Goal: Task Accomplishment & Management: Manage account settings

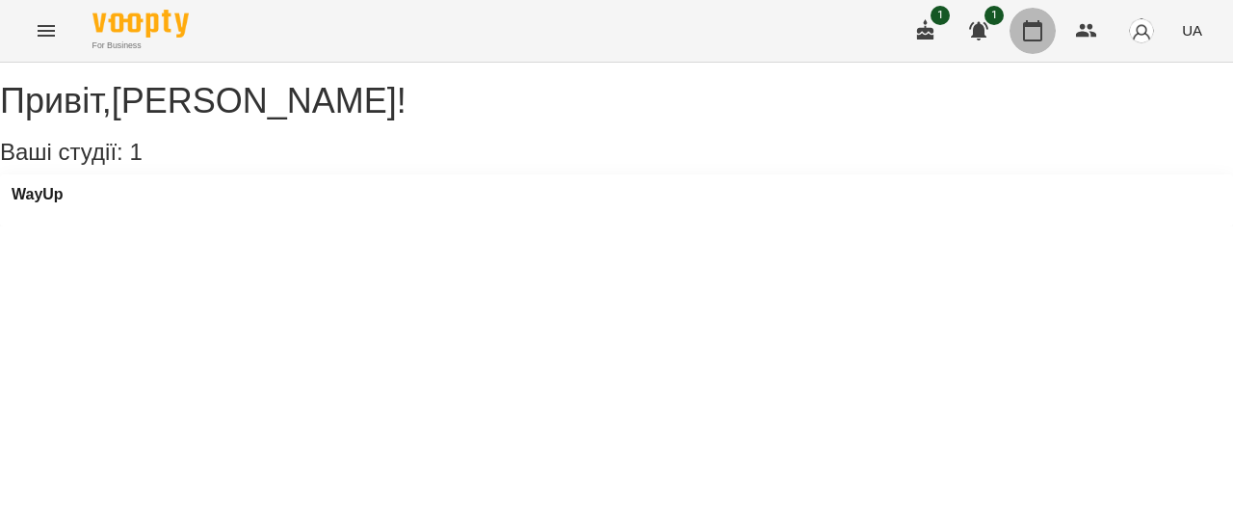
click at [1034, 35] on icon "button" at bounding box center [1032, 30] width 23 height 23
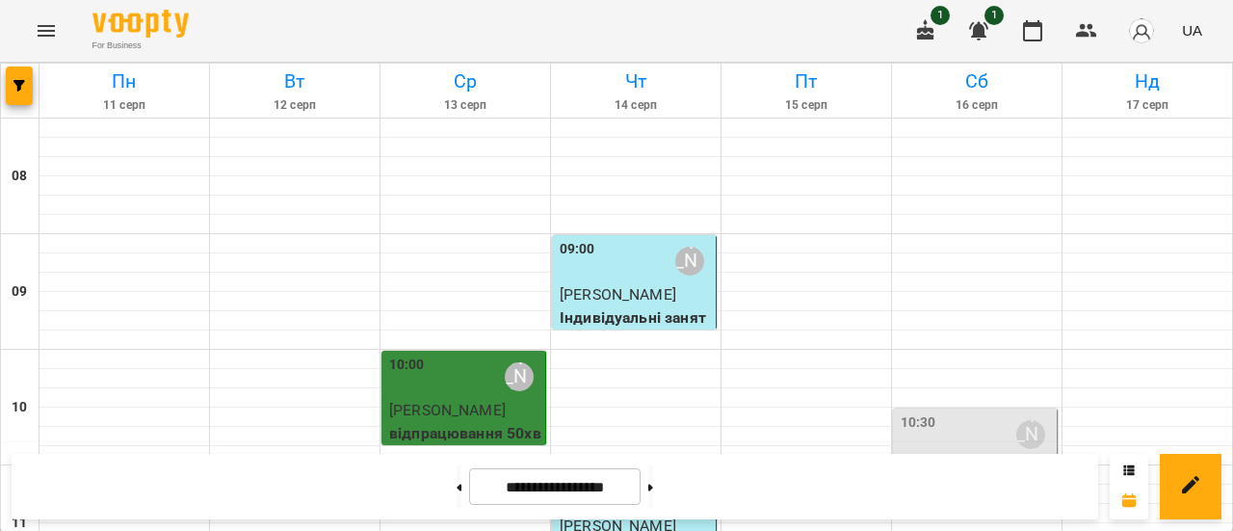
scroll to position [1233, 0]
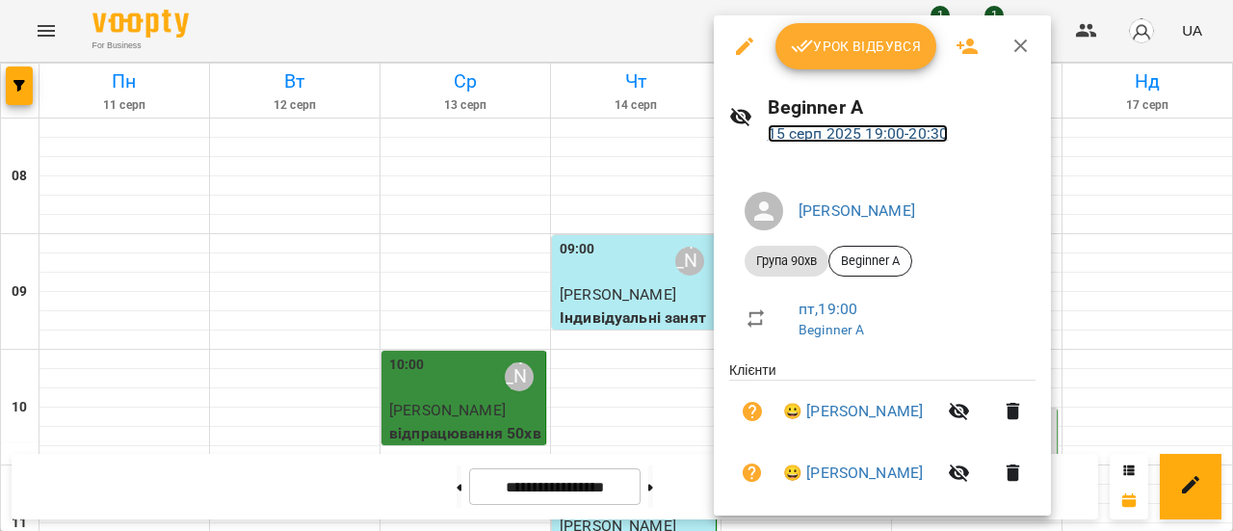
click at [838, 128] on link "[DATE] 19:00 - 20:30" at bounding box center [858, 133] width 181 height 18
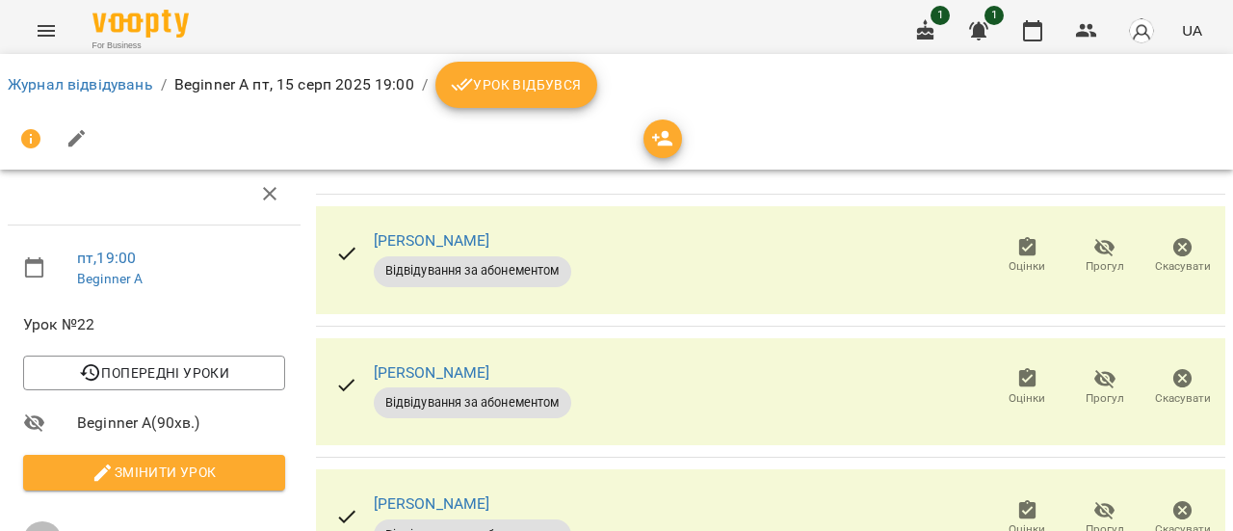
scroll to position [135, 0]
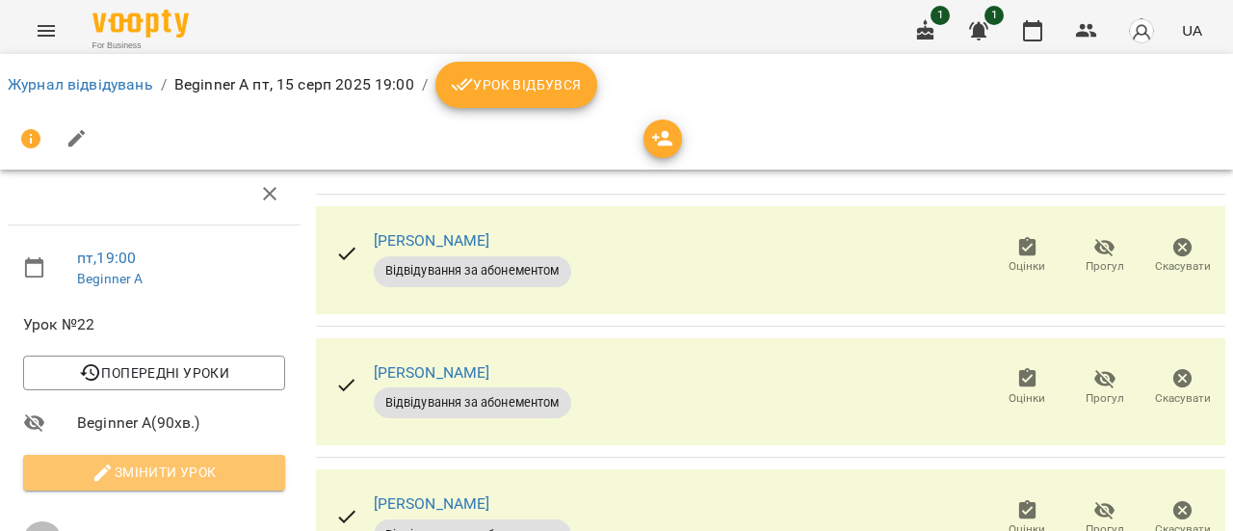
click at [218, 461] on span "Змінити урок" at bounding box center [154, 472] width 231 height 23
select select "**********"
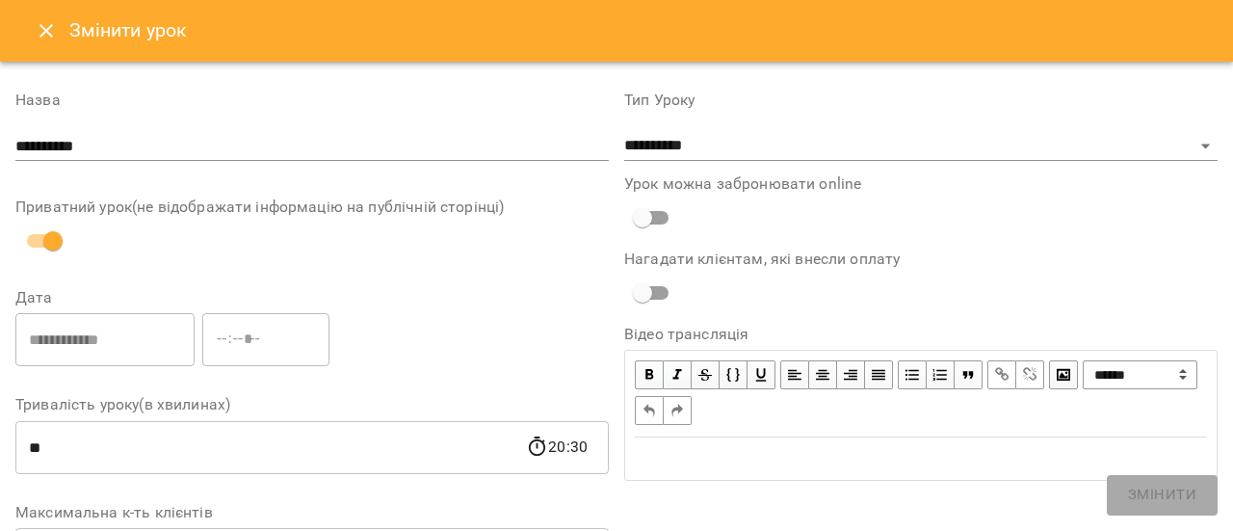
scroll to position [761, 0]
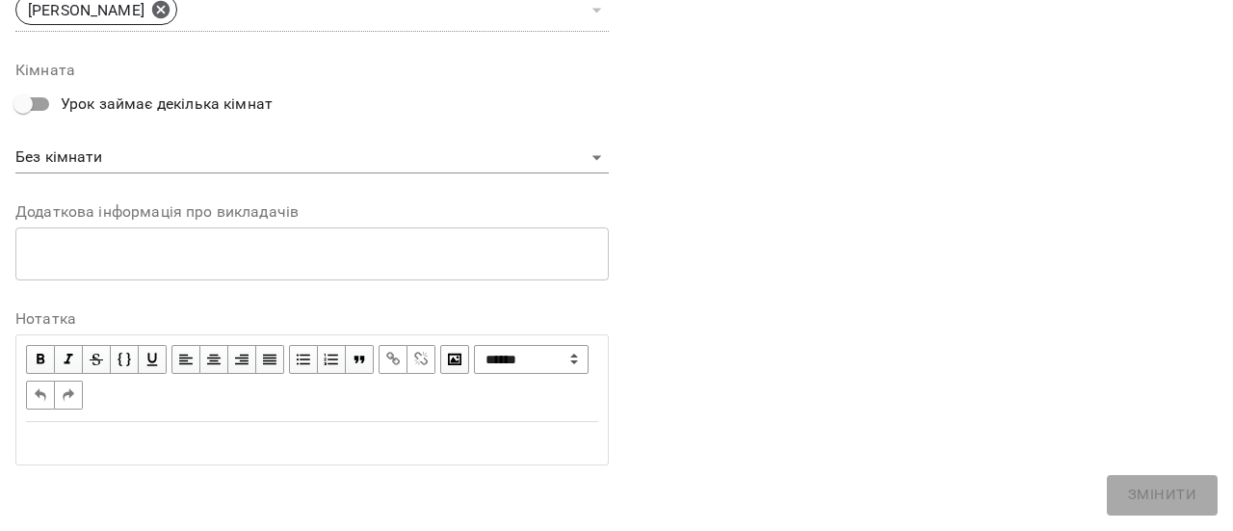
click at [270, 440] on div "Edit text" at bounding box center [312, 443] width 572 height 23
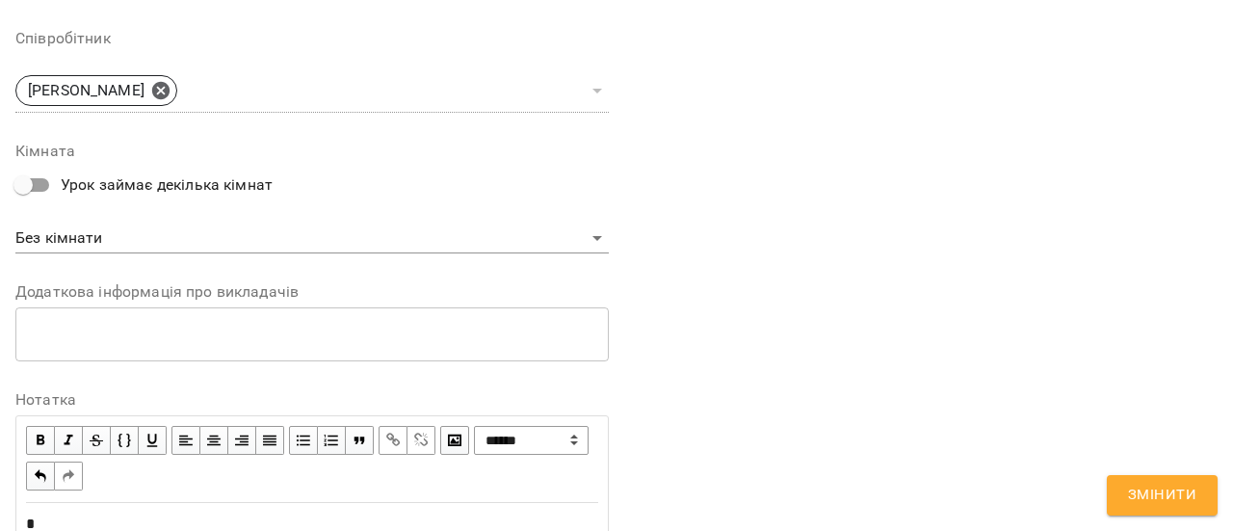
scroll to position [842, 0]
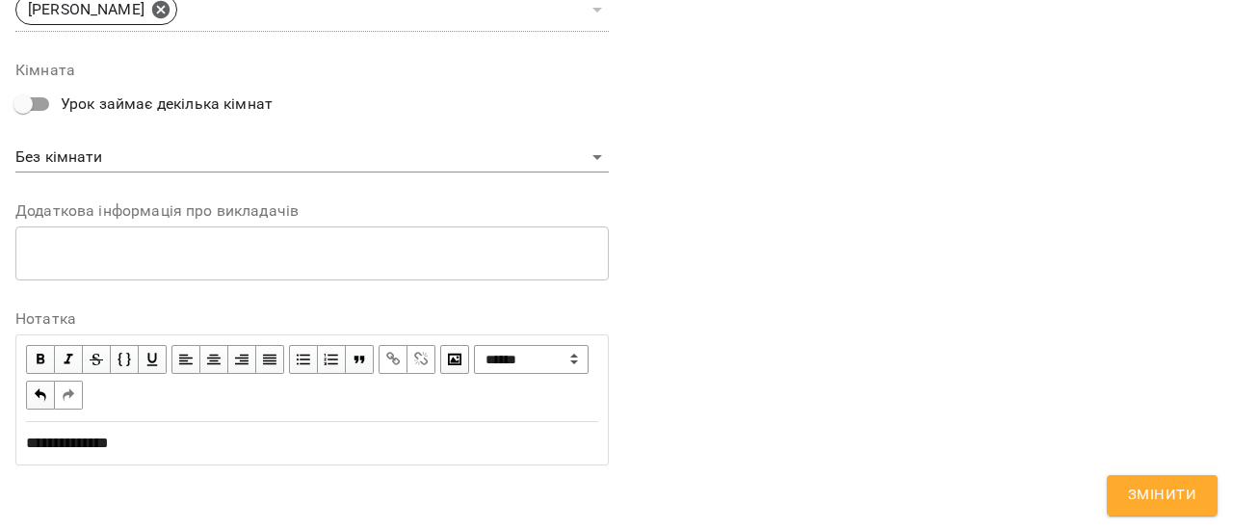
click at [1177, 491] on span "Змінити" at bounding box center [1162, 495] width 68 height 25
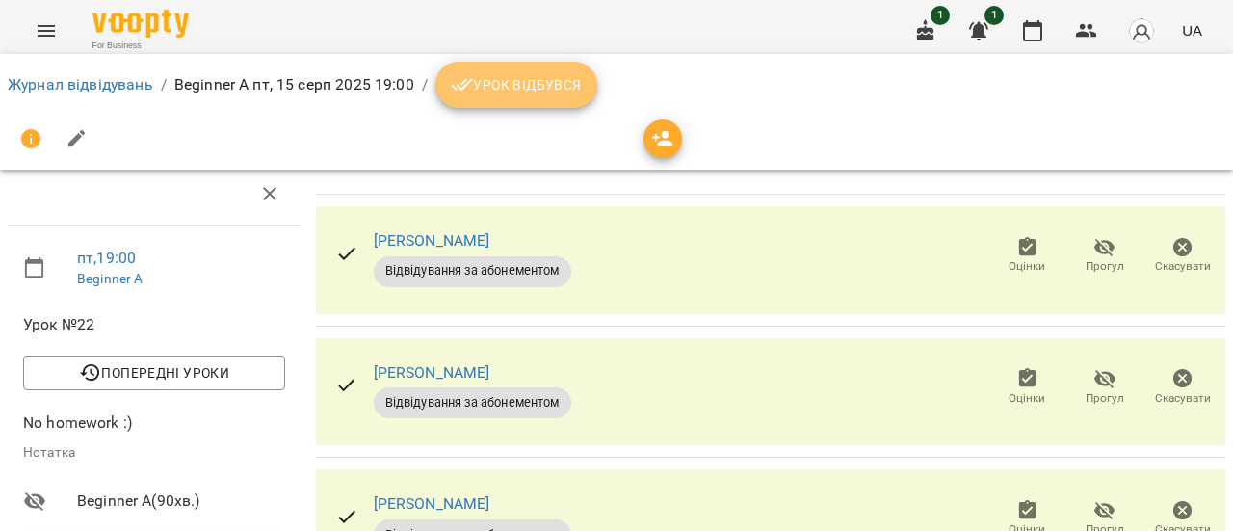
click at [522, 88] on span "Урок відбувся" at bounding box center [516, 84] width 131 height 23
